Goal: Task Accomplishment & Management: Complete application form

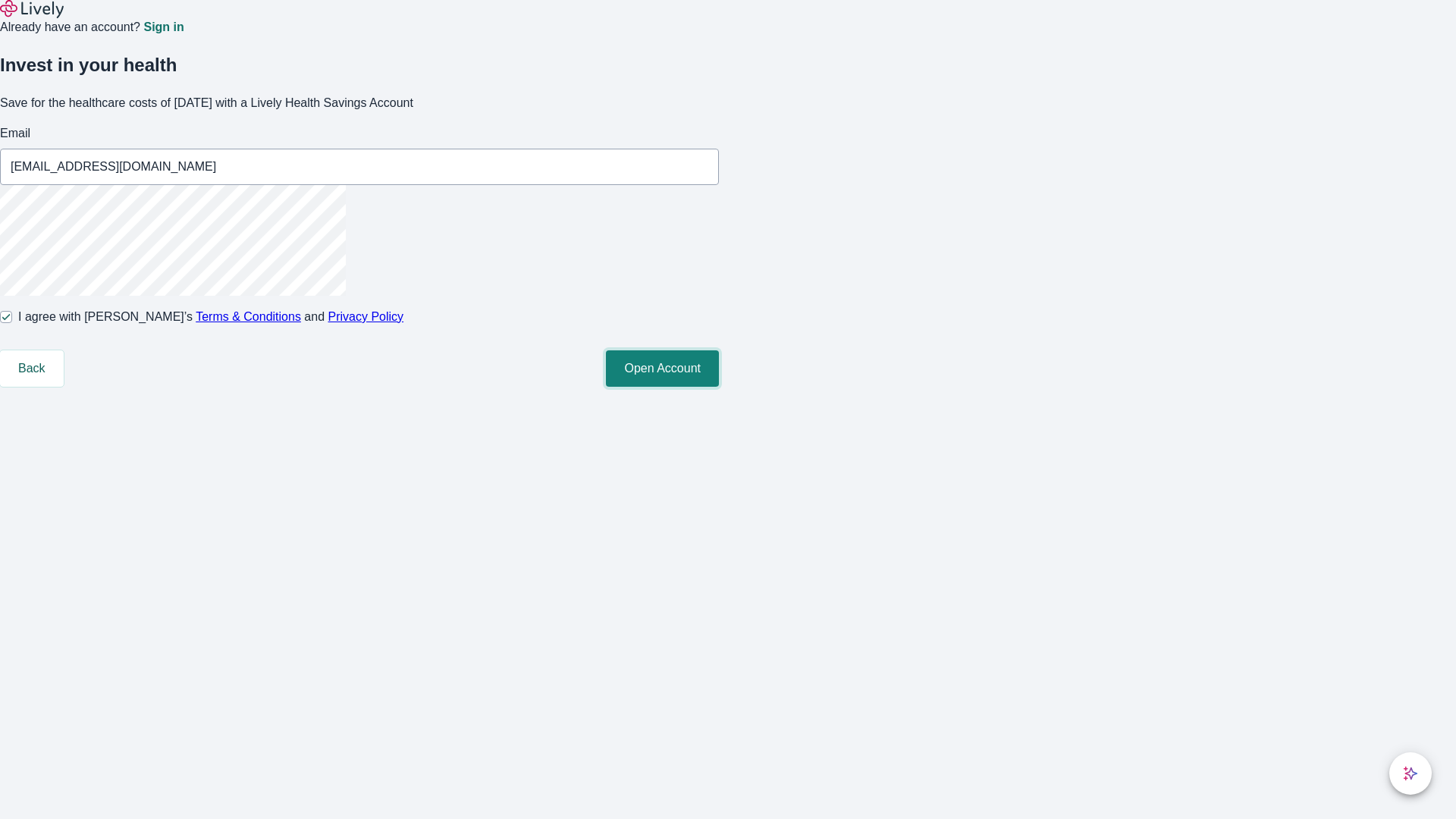
click at [719, 387] on button "Open Account" at bounding box center [662, 369] width 113 height 37
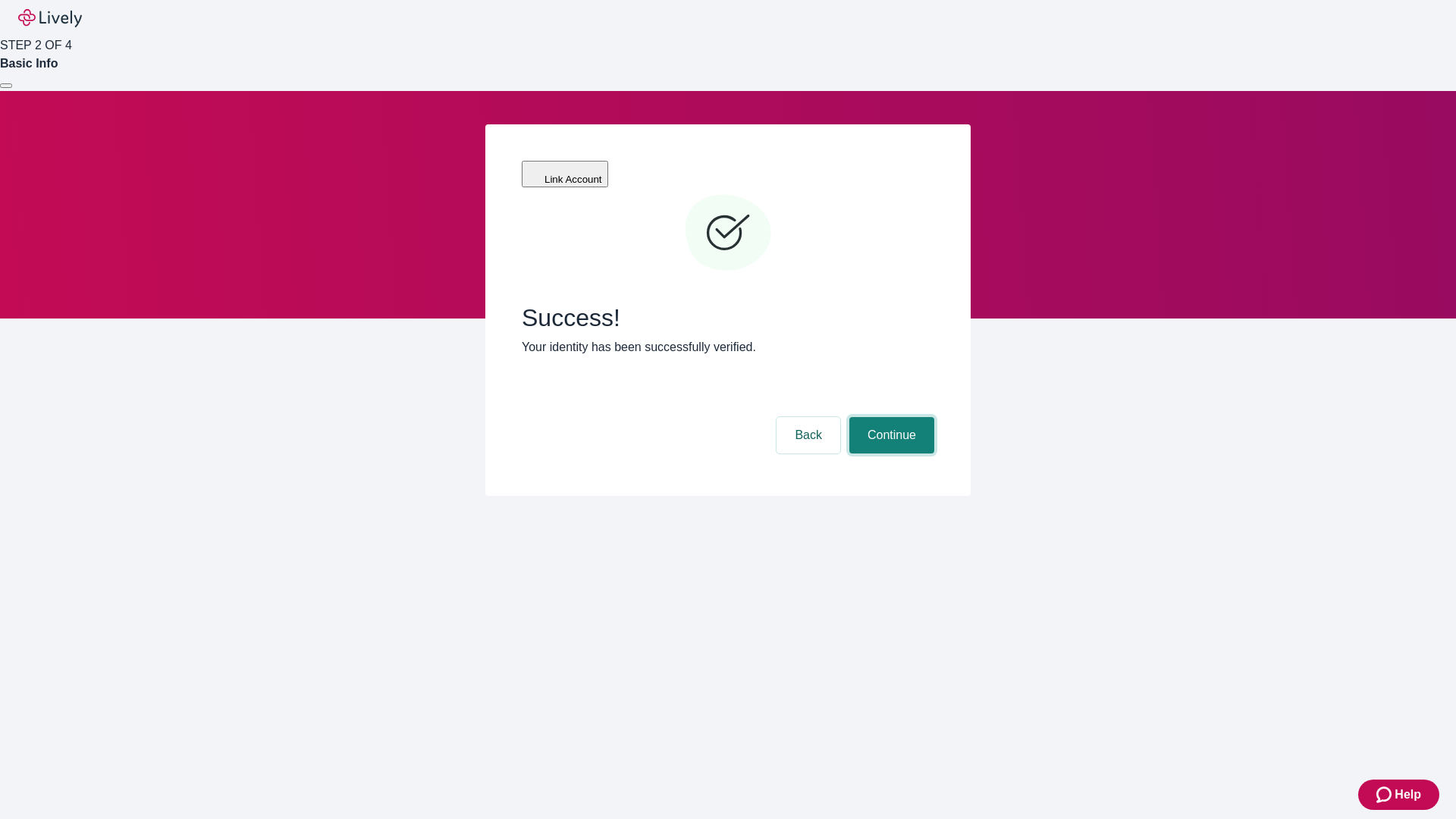
click at [890, 417] on button "Continue" at bounding box center [892, 436] width 85 height 37
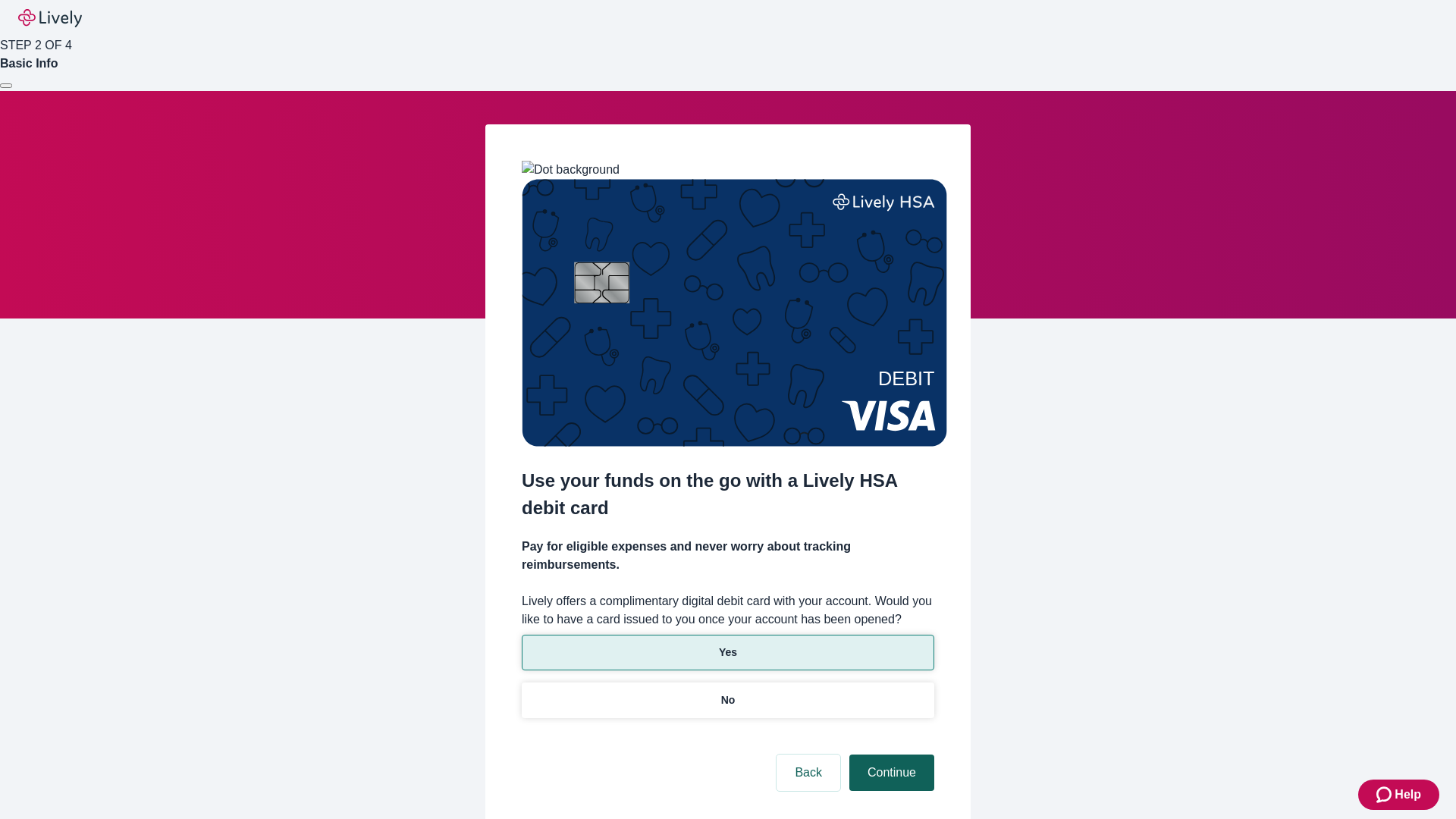
click at [728, 692] on p "No" at bounding box center [728, 700] width 15 height 16
click at [890, 755] on button "Continue" at bounding box center [892, 773] width 85 height 37
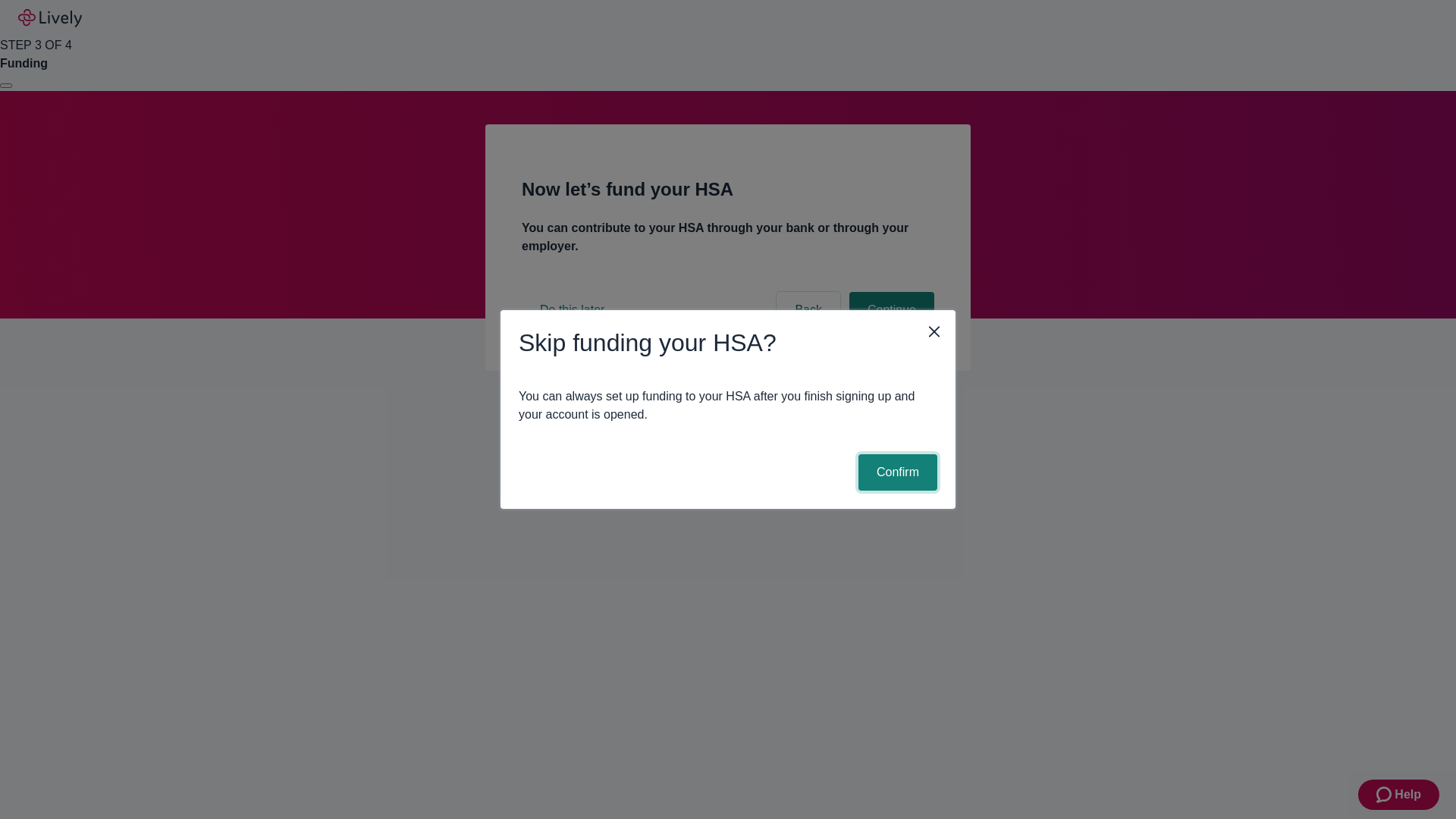
click at [895, 472] on button "Confirm" at bounding box center [898, 472] width 79 height 37
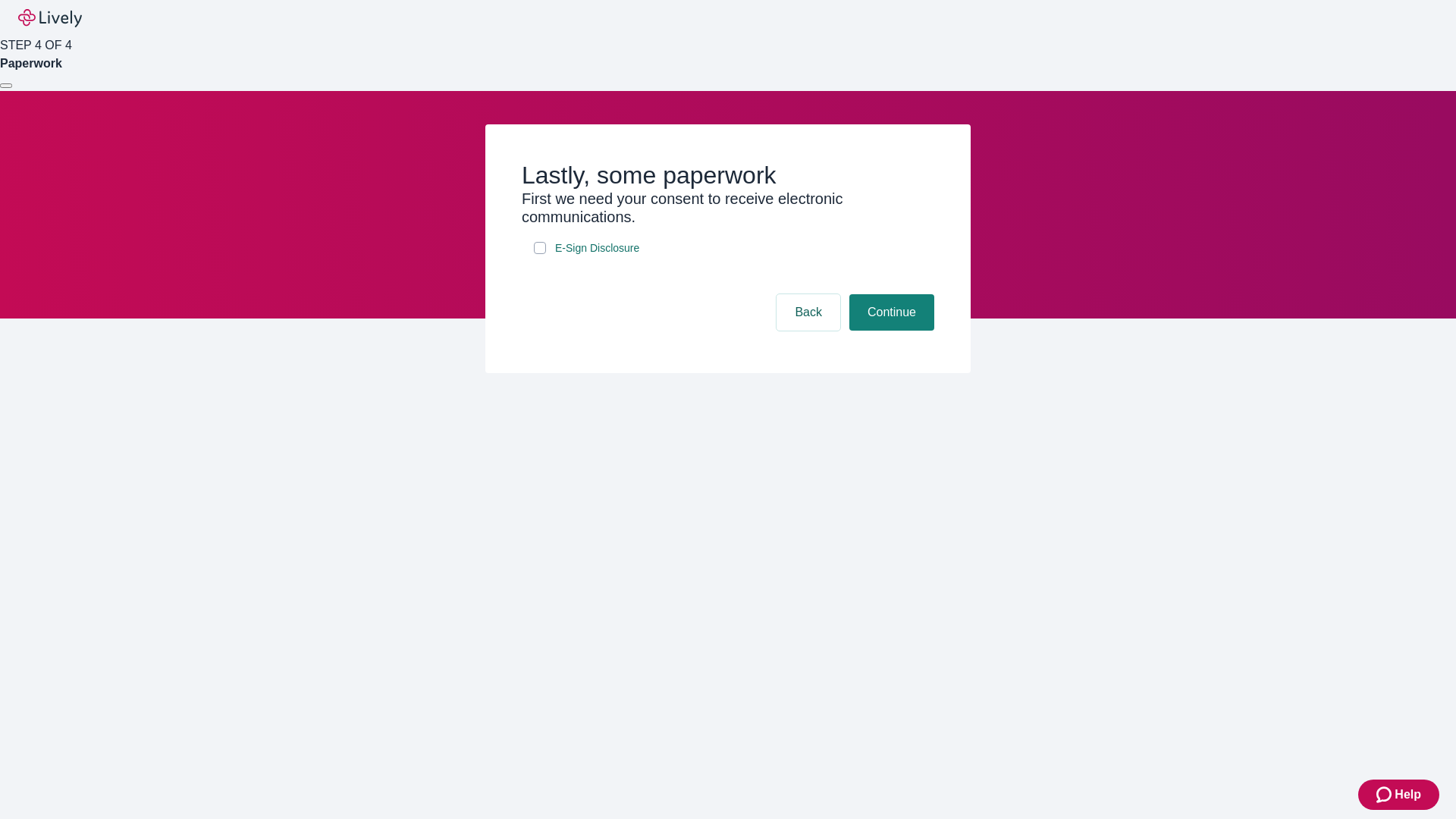
click at [540, 254] on input "E-Sign Disclosure" at bounding box center [539, 248] width 12 height 12
checkbox input "true"
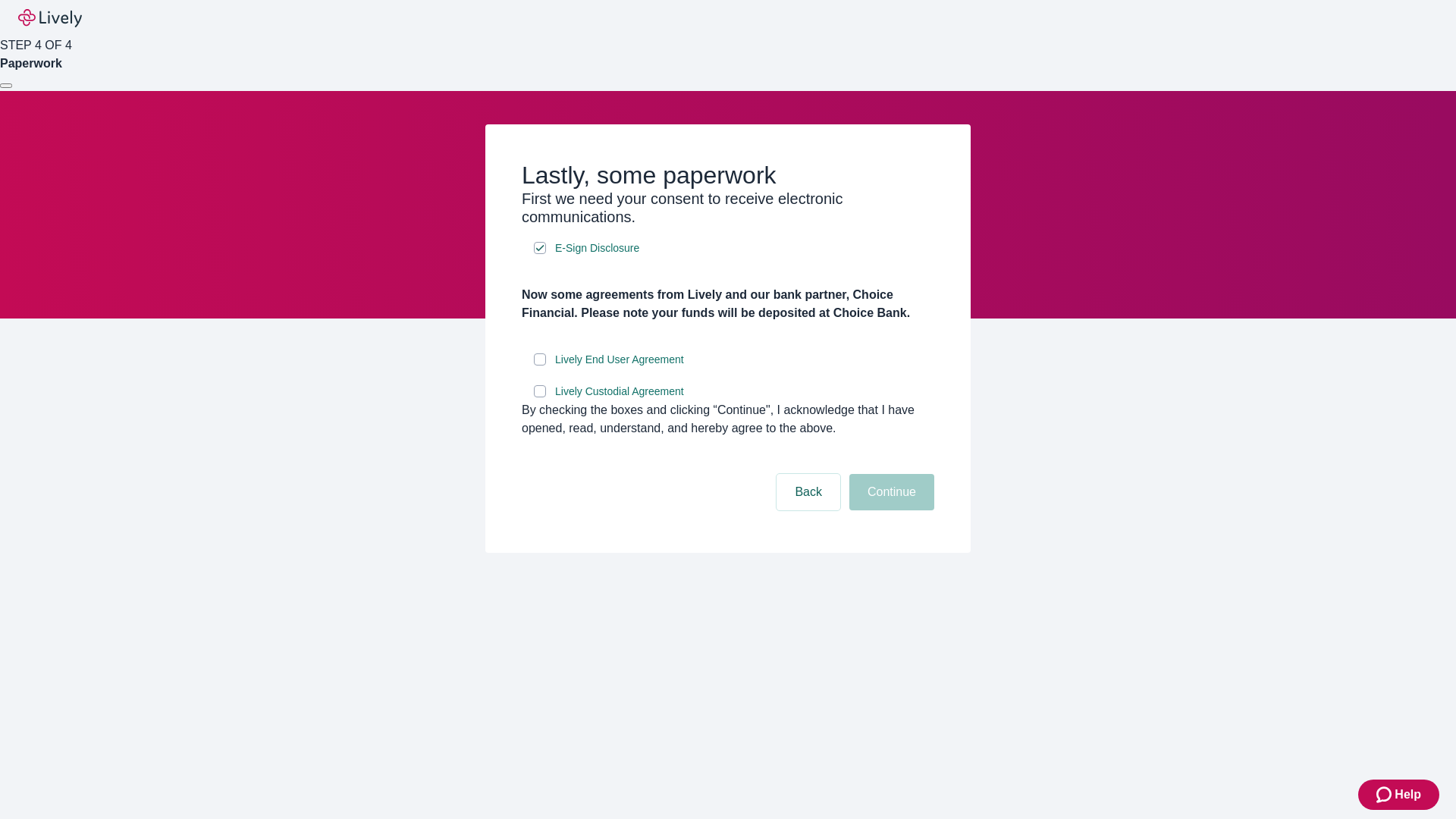
click at [540, 365] on input "Lively End User Agreement" at bounding box center [539, 359] width 12 height 12
checkbox input "true"
click at [540, 397] on input "Lively Custodial Agreement" at bounding box center [539, 391] width 12 height 12
checkbox input "true"
click at [890, 510] on button "Continue" at bounding box center [892, 493] width 85 height 37
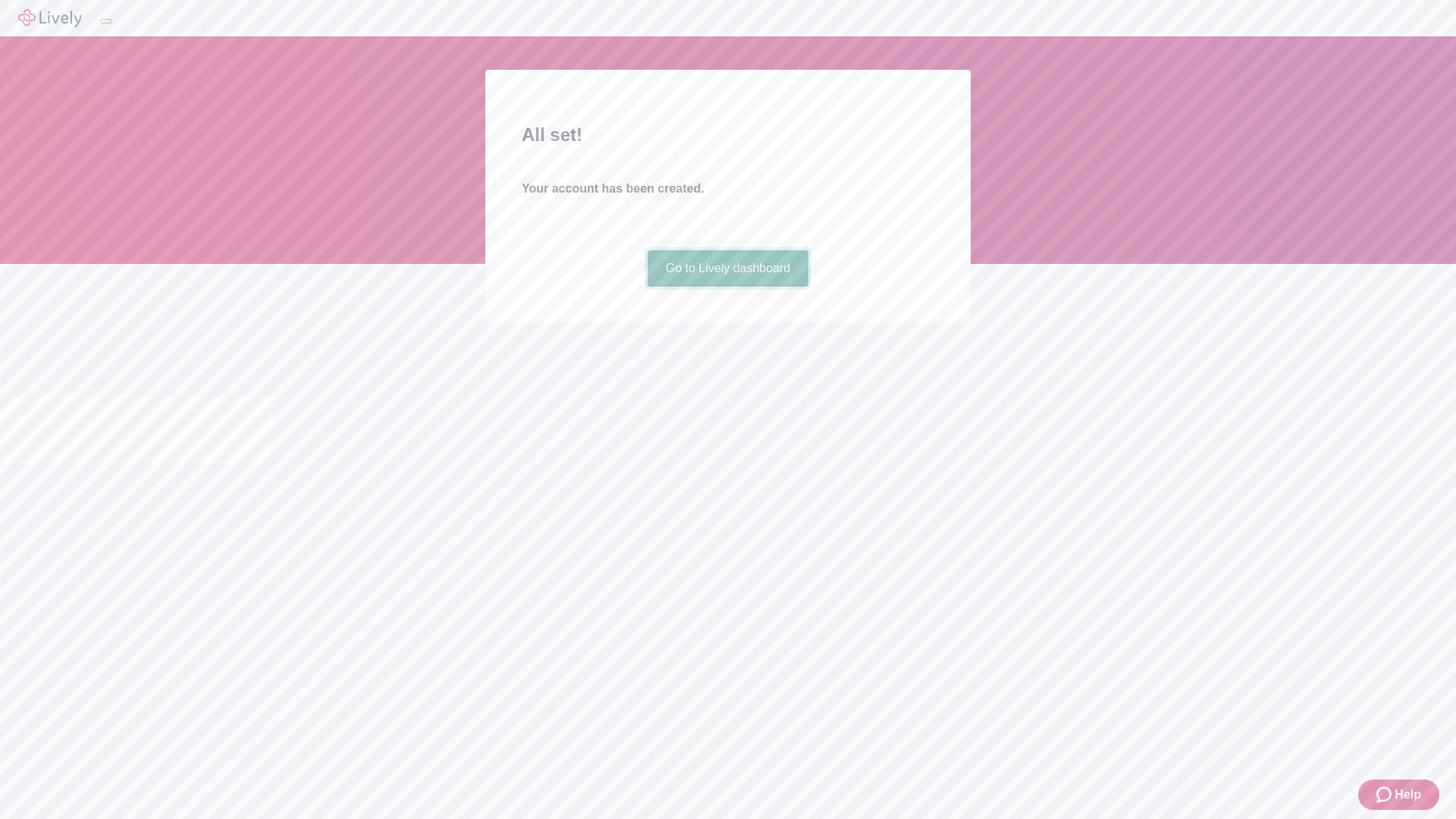
click at [728, 286] on link "Go to Lively dashboard" at bounding box center [728, 269] width 161 height 37
